Goal: Transaction & Acquisition: Book appointment/travel/reservation

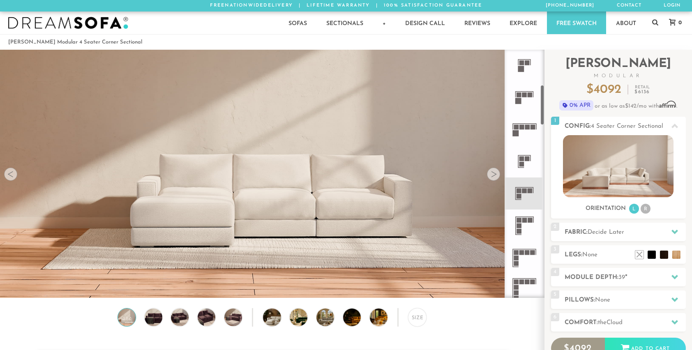
scroll to position [234, 0]
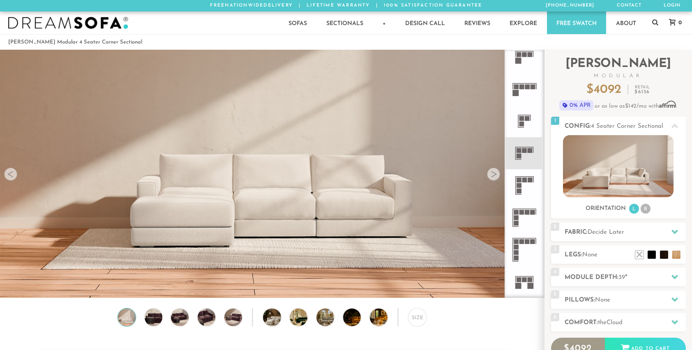
click at [523, 189] on icon at bounding box center [524, 185] width 32 height 32
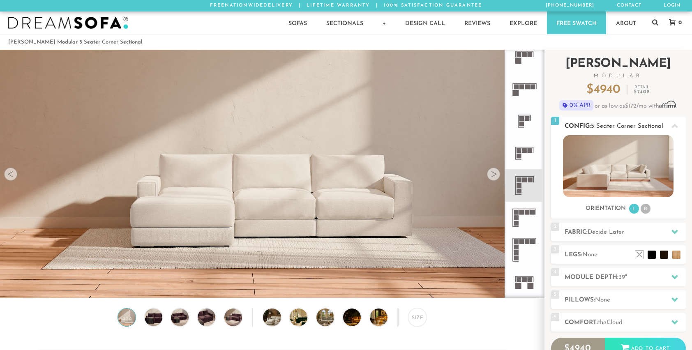
click at [645, 208] on li "R" at bounding box center [645, 209] width 10 height 10
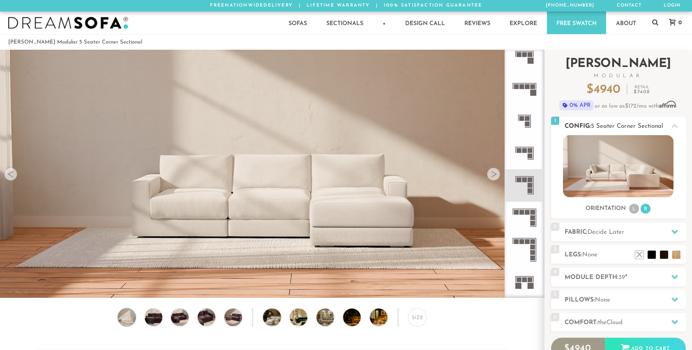
click at [632, 206] on li "L" at bounding box center [634, 209] width 10 height 10
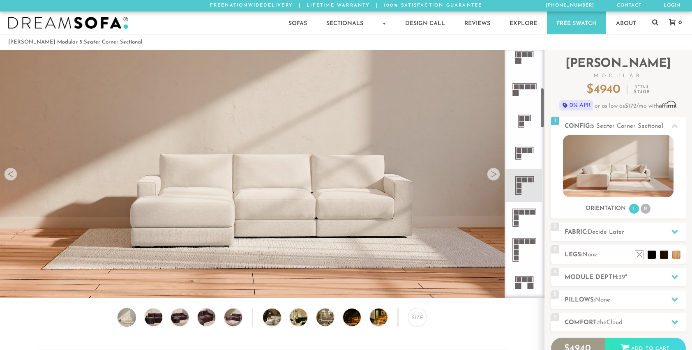
click at [528, 193] on icon at bounding box center [524, 185] width 32 height 32
click at [529, 220] on icon at bounding box center [524, 218] width 32 height 32
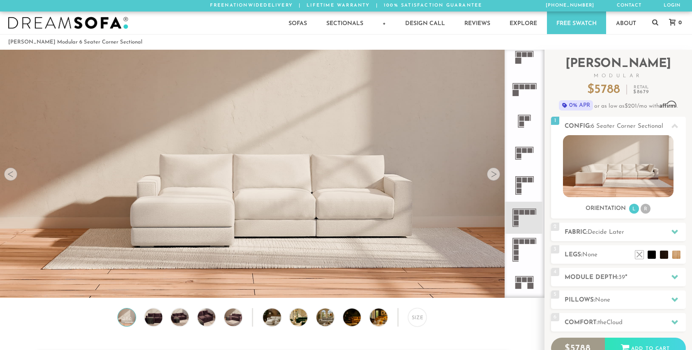
click at [529, 181] on rect at bounding box center [529, 179] width 5 height 5
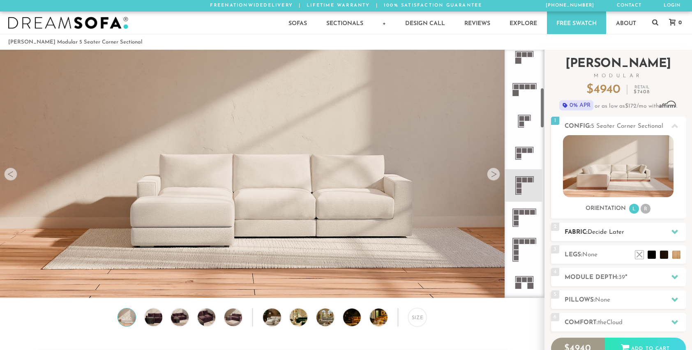
click at [634, 227] on div "2 Fabric: Decide Later" at bounding box center [618, 232] width 135 height 18
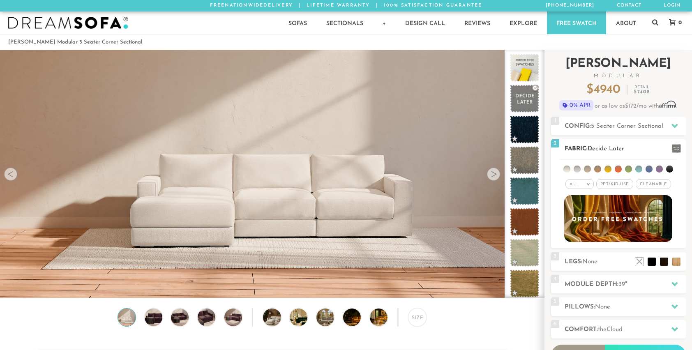
click at [647, 182] on span "Cleanable x" at bounding box center [652, 184] width 35 height 10
click at [634, 223] on img at bounding box center [618, 219] width 119 height 52
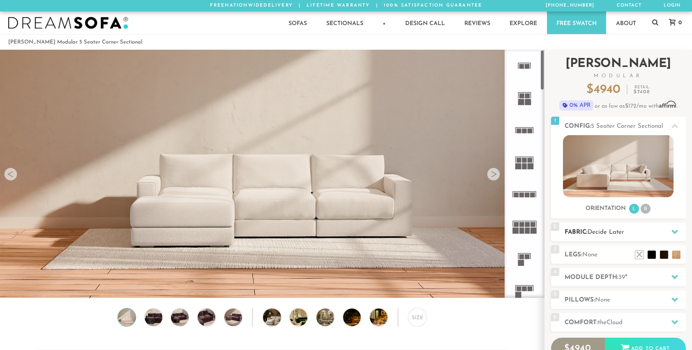
scroll to position [9319, 685]
click at [625, 280] on span "39" at bounding box center [621, 277] width 7 height 6
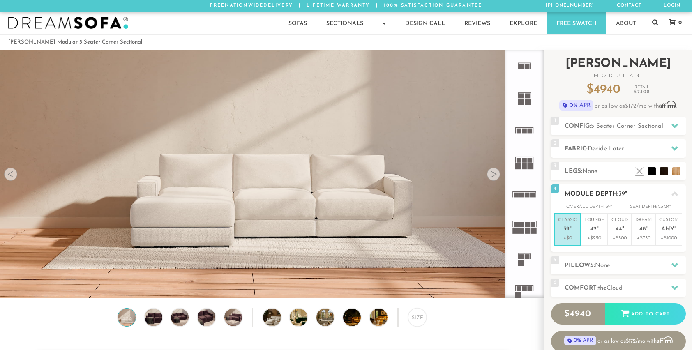
click at [672, 195] on icon at bounding box center [674, 193] width 7 height 5
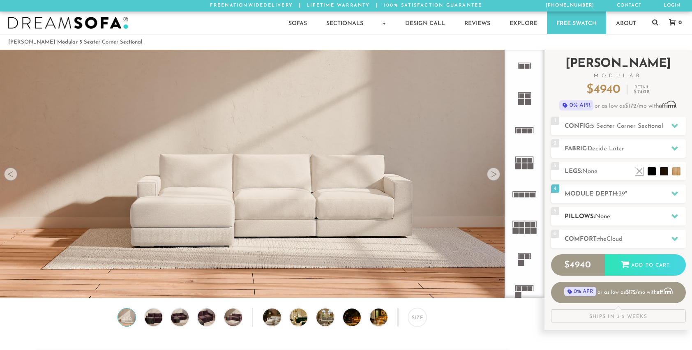
click at [649, 213] on h2 "Pillows: None" at bounding box center [624, 216] width 121 height 9
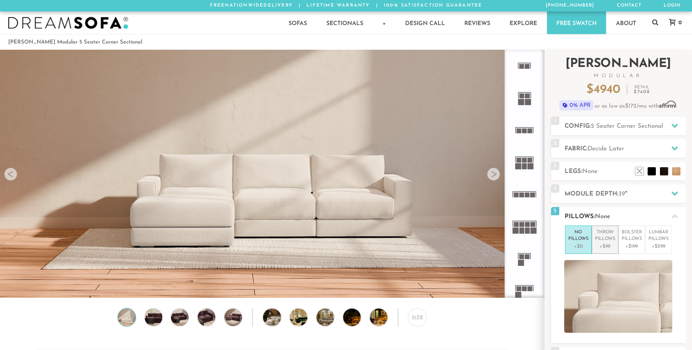
click at [608, 241] on p "Throw Pillows" at bounding box center [605, 236] width 20 height 14
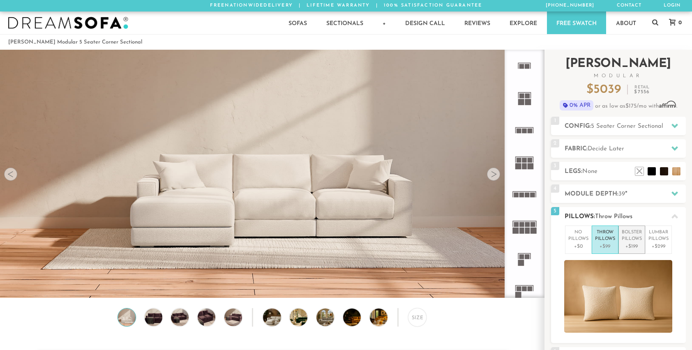
click at [631, 250] on li "Bolster Pillows +$199" at bounding box center [631, 240] width 27 height 28
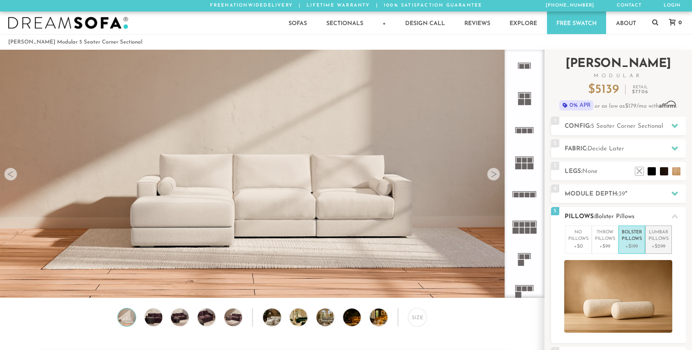
click at [652, 243] on p "+$299" at bounding box center [658, 246] width 20 height 7
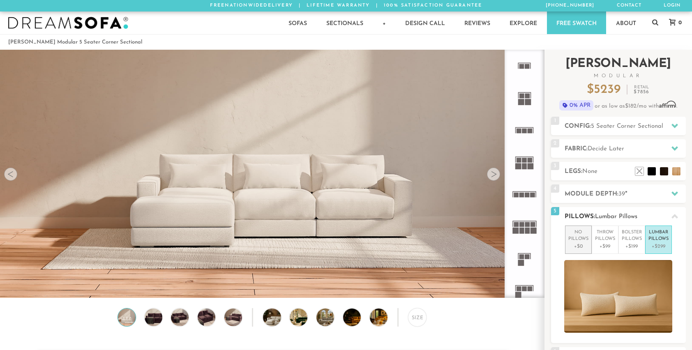
click at [575, 240] on p "No Pillows" at bounding box center [578, 236] width 20 height 14
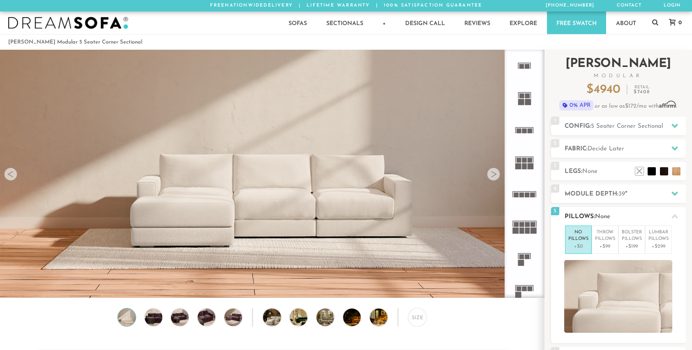
click at [669, 214] on div at bounding box center [674, 216] width 17 height 17
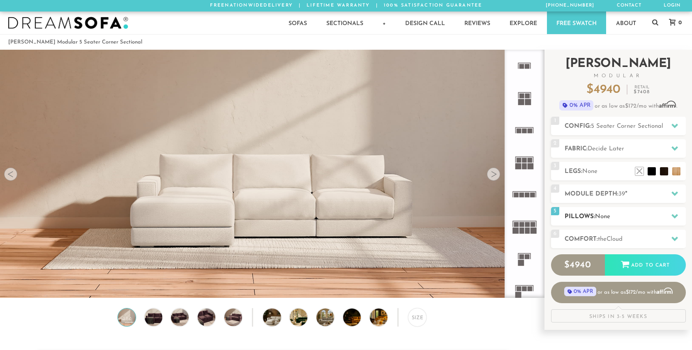
click at [645, 219] on h2 "Pillows: None" at bounding box center [624, 216] width 121 height 9
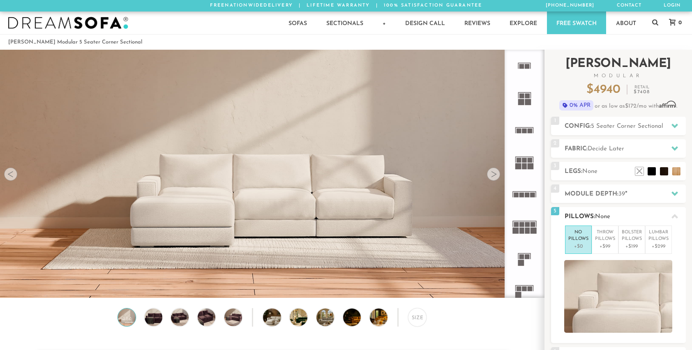
click at [645, 212] on h2 "Pillows: None" at bounding box center [624, 216] width 121 height 9
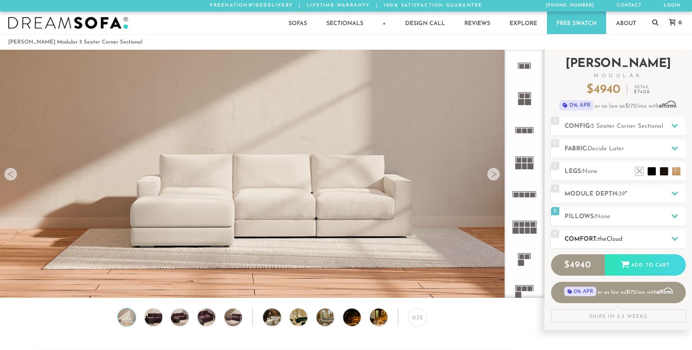
click at [622, 238] on span "Cloud" at bounding box center [614, 239] width 16 height 6
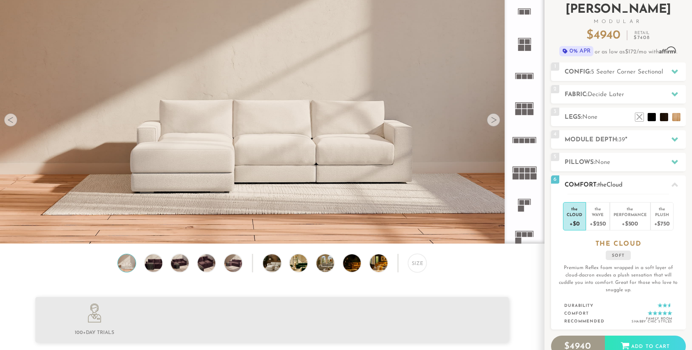
scroll to position [78, 0]
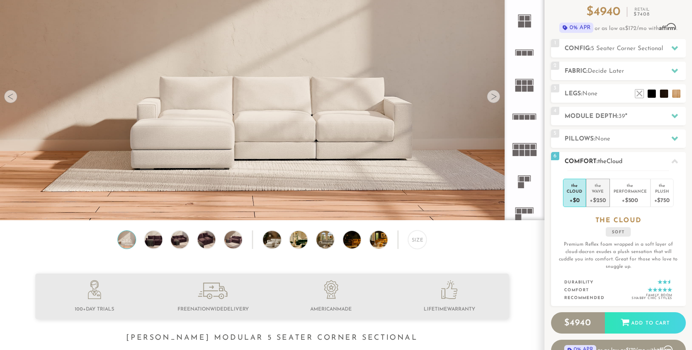
click at [600, 196] on div "+$250" at bounding box center [597, 200] width 16 height 12
click at [579, 193] on div "Cloud" at bounding box center [574, 191] width 16 height 6
click at [601, 192] on div "Wave" at bounding box center [597, 191] width 16 height 6
click at [621, 193] on div "Performance" at bounding box center [629, 191] width 33 height 6
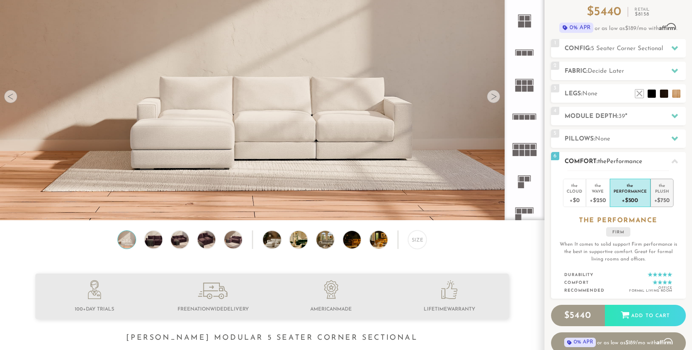
click at [652, 191] on li "the Plush +$750" at bounding box center [661, 193] width 23 height 28
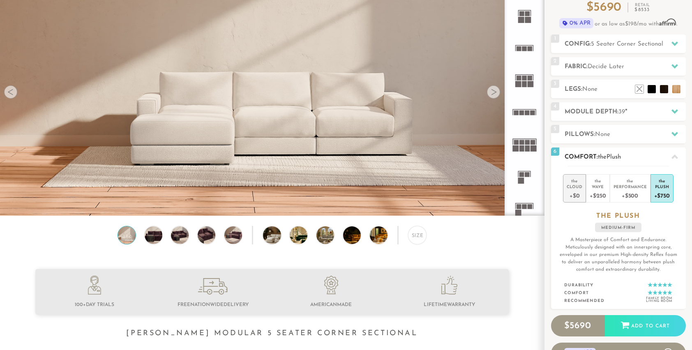
scroll to position [83, 0]
click at [573, 193] on div "+$0" at bounding box center [574, 195] width 16 height 12
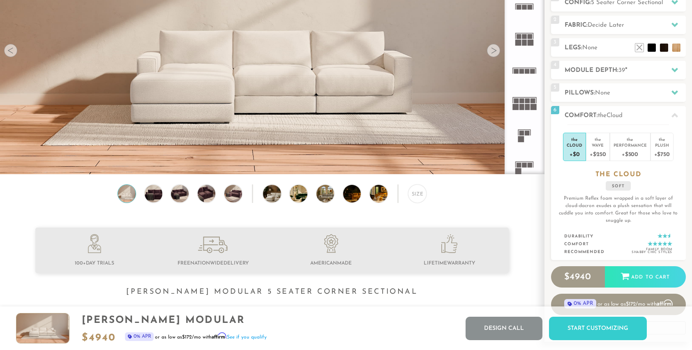
scroll to position [0, 0]
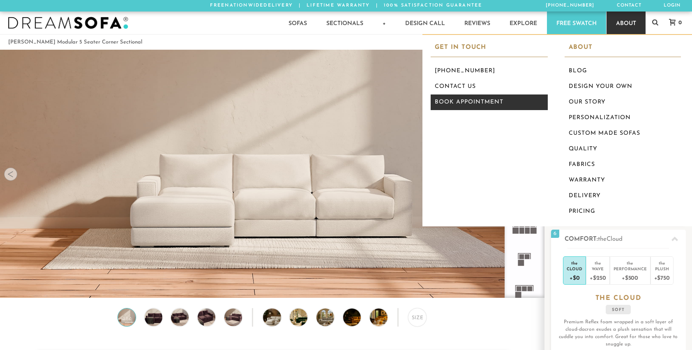
click at [471, 101] on link "Book Appointment" at bounding box center [489, 102] width 117 height 16
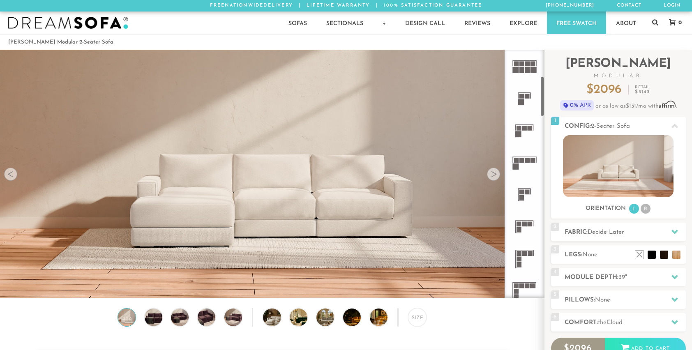
scroll to position [164, 0]
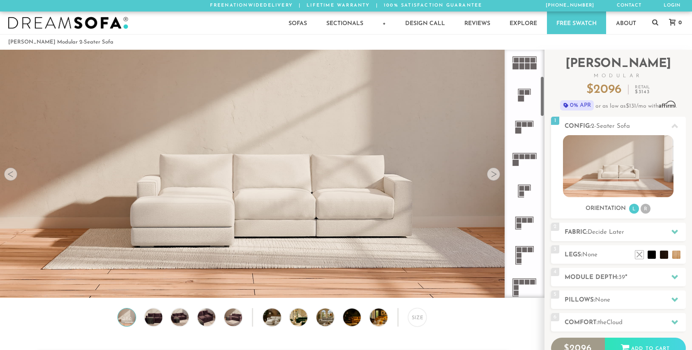
click at [523, 246] on rect at bounding box center [524, 246] width 18 height 1
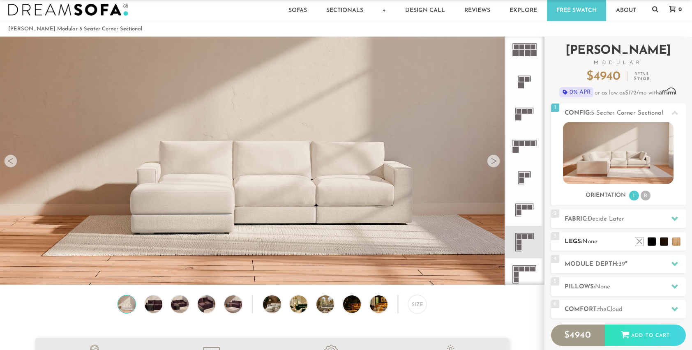
scroll to position [13, 0]
